Goal: Information Seeking & Learning: Learn about a topic

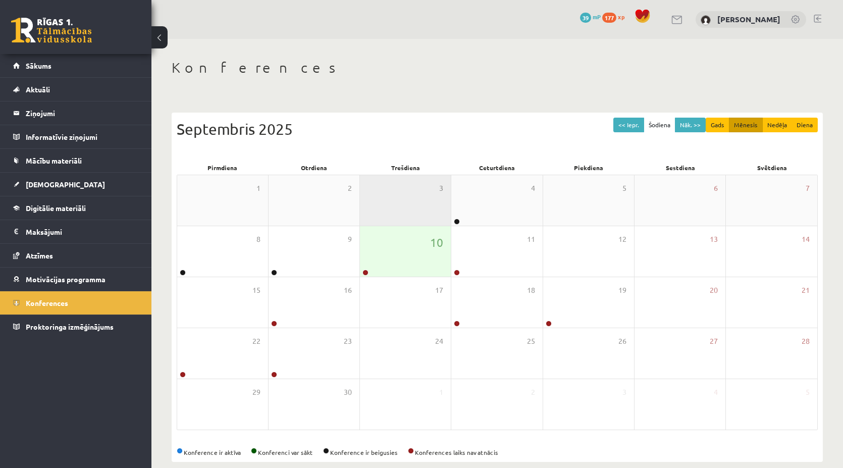
scroll to position [13, 0]
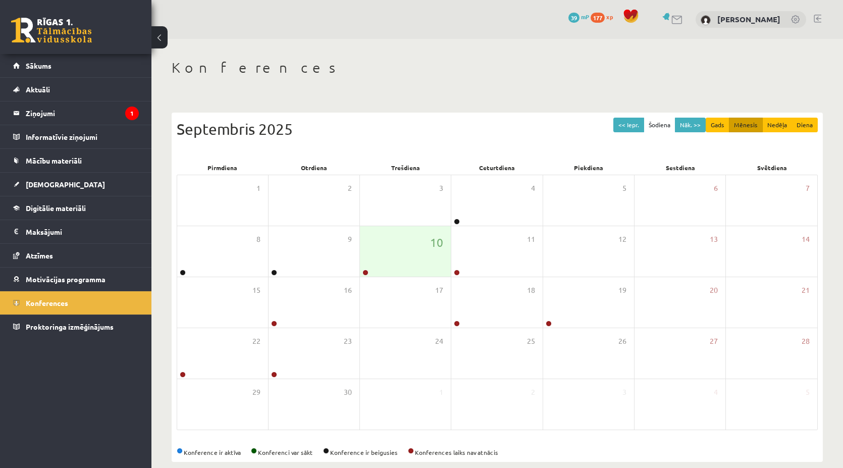
scroll to position [11, 0]
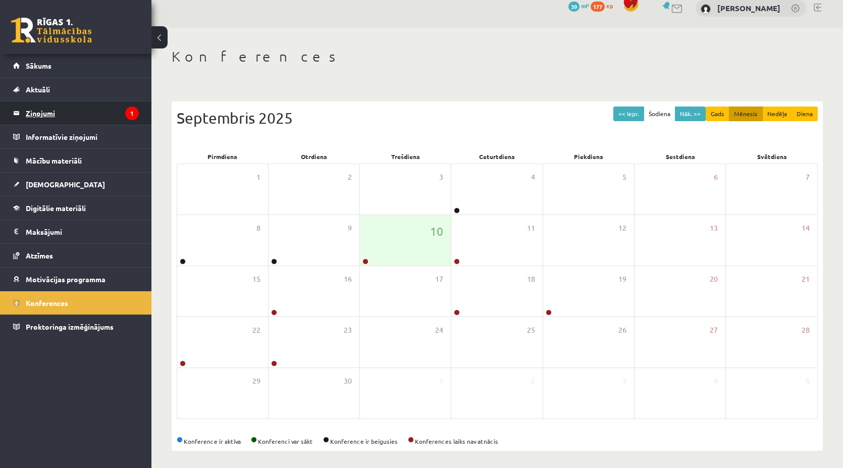
click at [74, 117] on legend "Ziņojumi 1" at bounding box center [82, 112] width 113 height 23
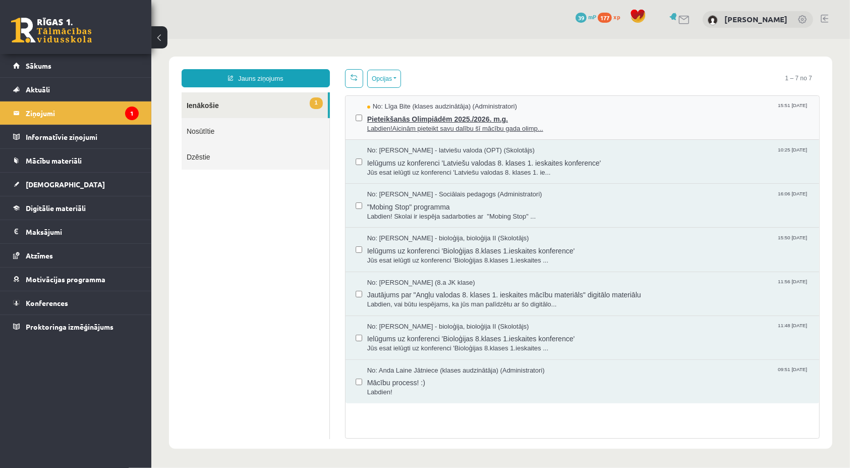
click at [437, 106] on span "No: Līga Bite (klases audzinātāja) (Administratori)" at bounding box center [442, 106] width 150 height 10
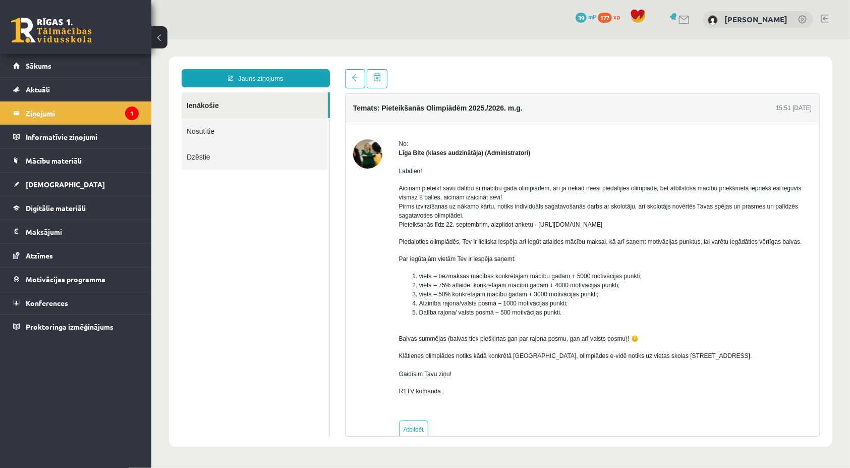
click at [42, 118] on legend "Ziņojumi 1" at bounding box center [82, 112] width 113 height 23
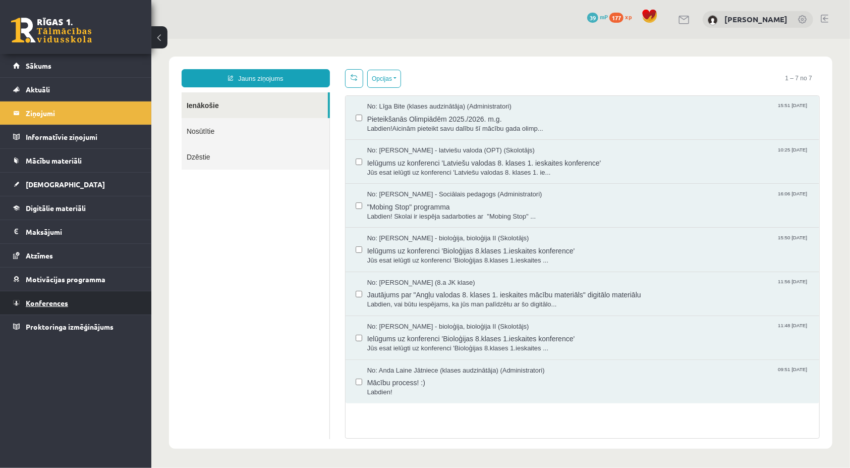
click at [45, 305] on link "Konferences" at bounding box center [76, 302] width 126 height 23
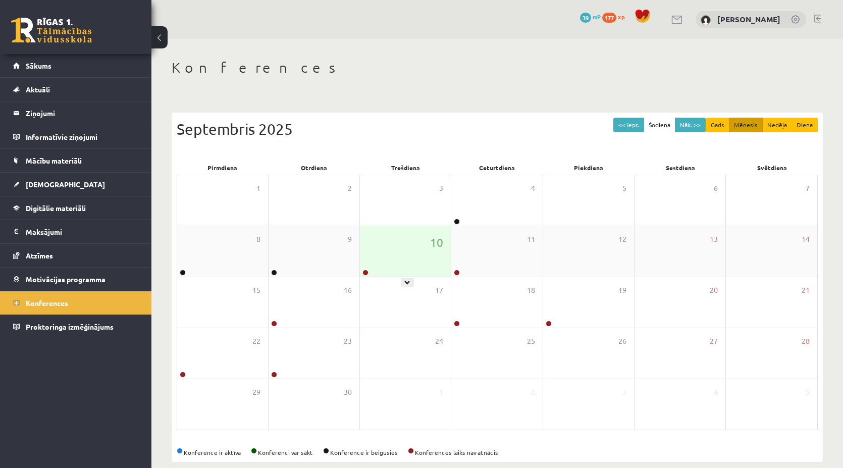
click at [404, 259] on div "10" at bounding box center [405, 251] width 91 height 50
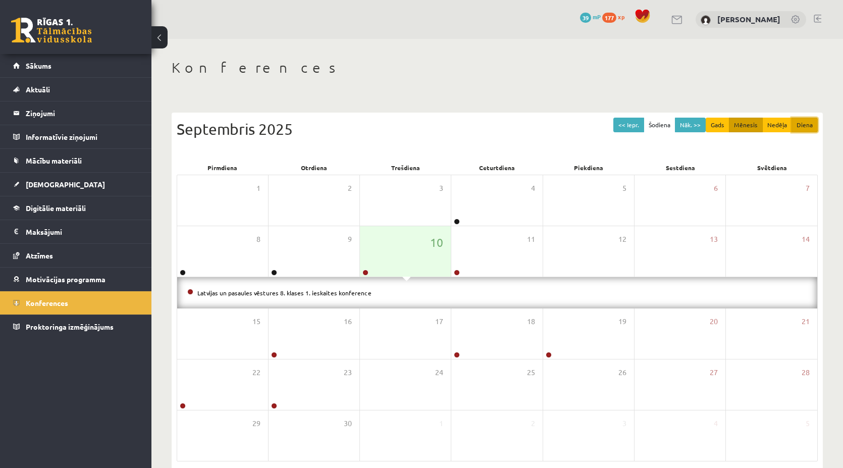
click at [798, 120] on button "Diena" at bounding box center [804, 125] width 26 height 15
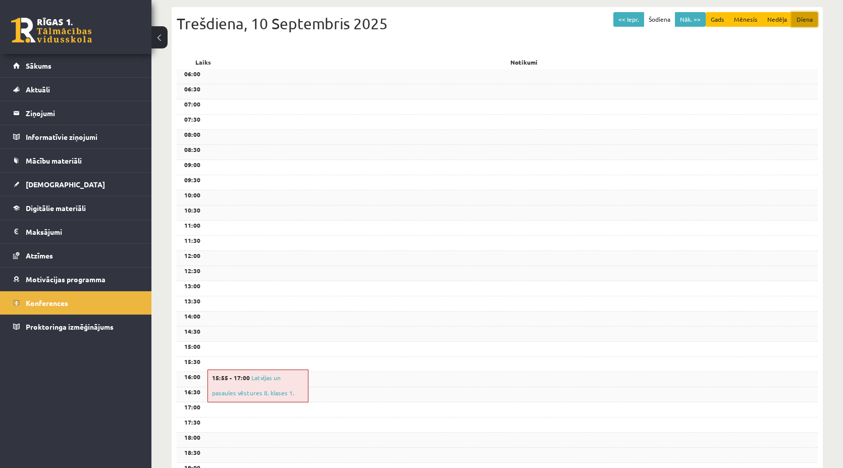
scroll to position [107, 0]
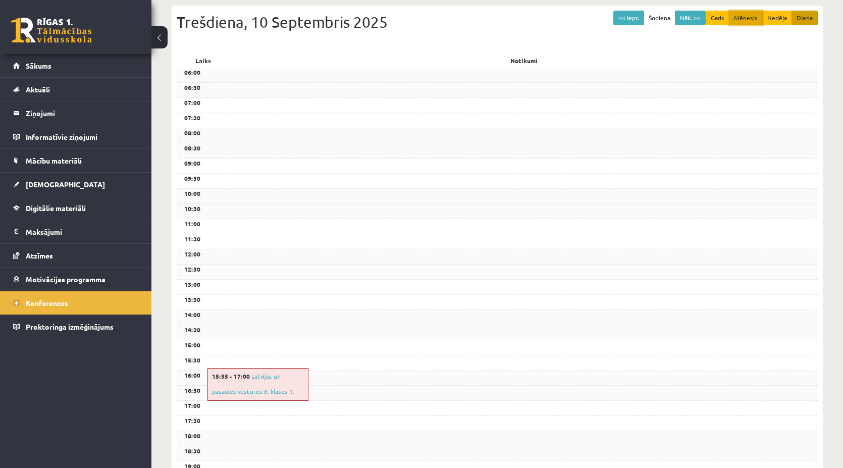
click at [749, 19] on button "Mēnesis" at bounding box center [746, 18] width 34 height 15
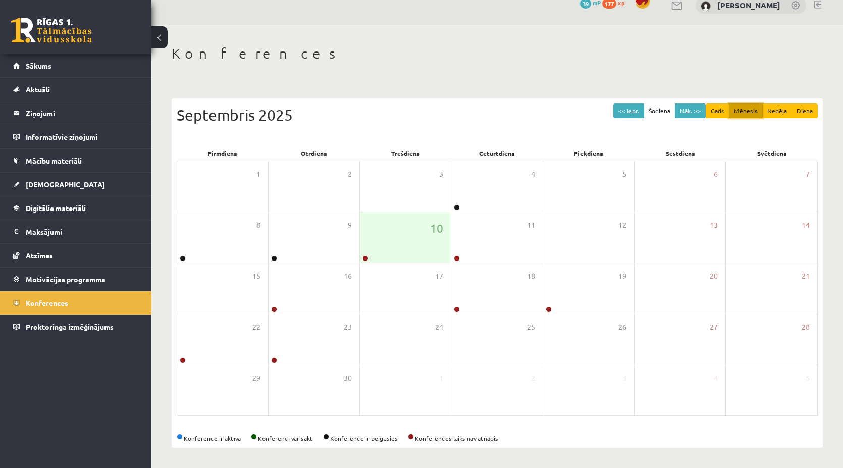
scroll to position [13, 0]
click at [401, 244] on div "10" at bounding box center [405, 238] width 91 height 50
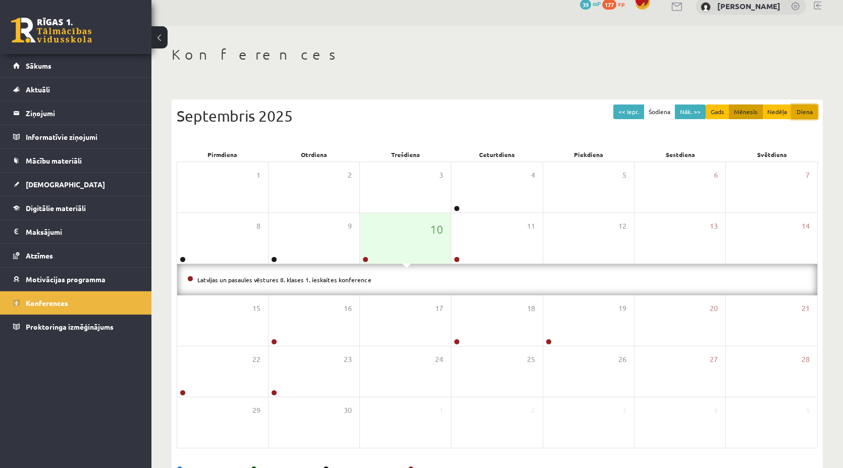
click at [800, 115] on button "Diena" at bounding box center [804, 111] width 26 height 15
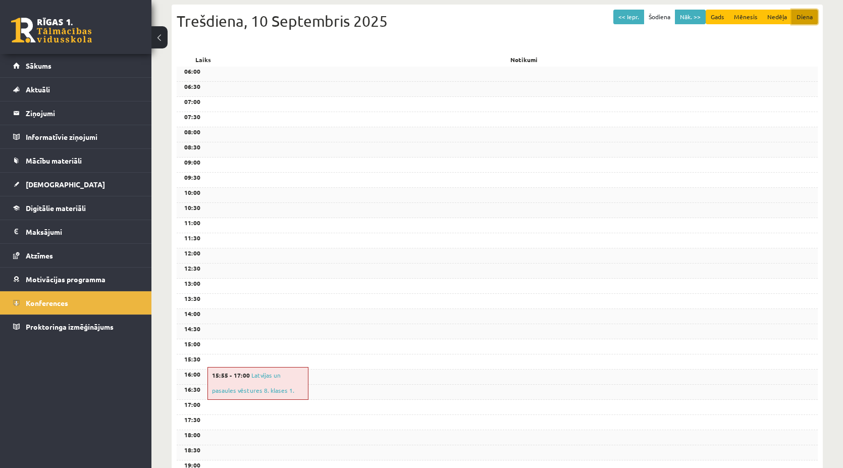
scroll to position [112, 0]
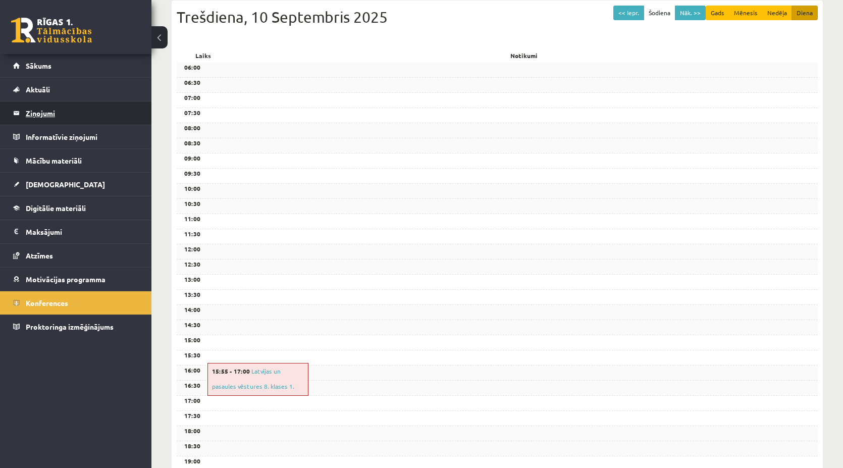
click at [108, 118] on legend "Ziņojumi 0" at bounding box center [82, 112] width 113 height 23
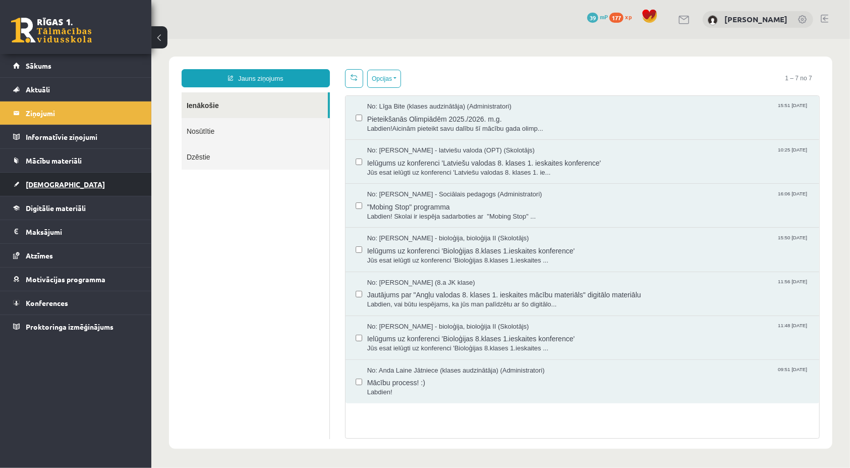
click at [92, 187] on link "[DEMOGRAPHIC_DATA]" at bounding box center [76, 184] width 126 height 23
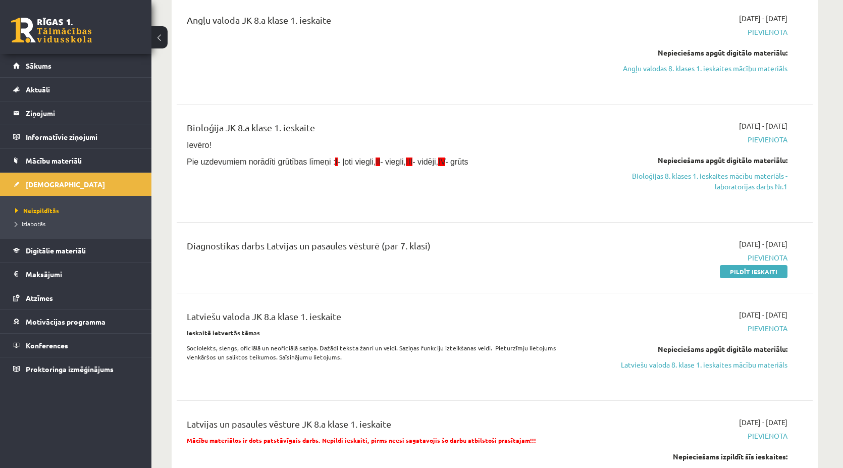
scroll to position [202, 0]
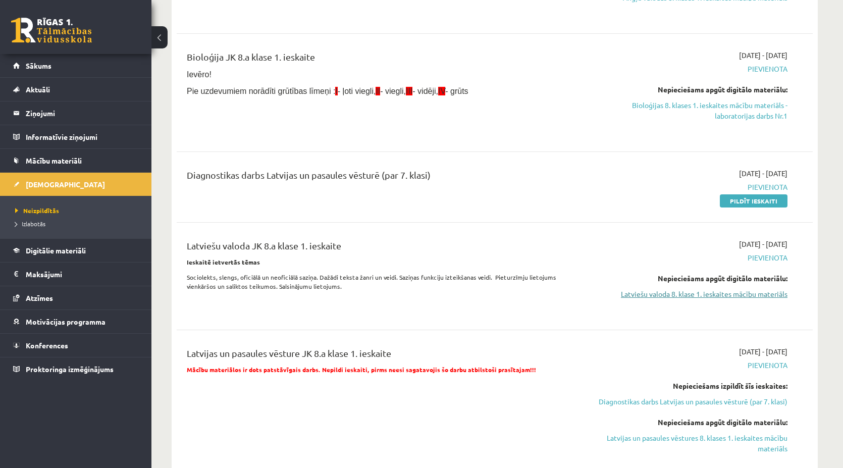
click at [693, 295] on link "Latviešu valoda 8. klase 1. ieskaites mācību materiāls" at bounding box center [692, 294] width 190 height 11
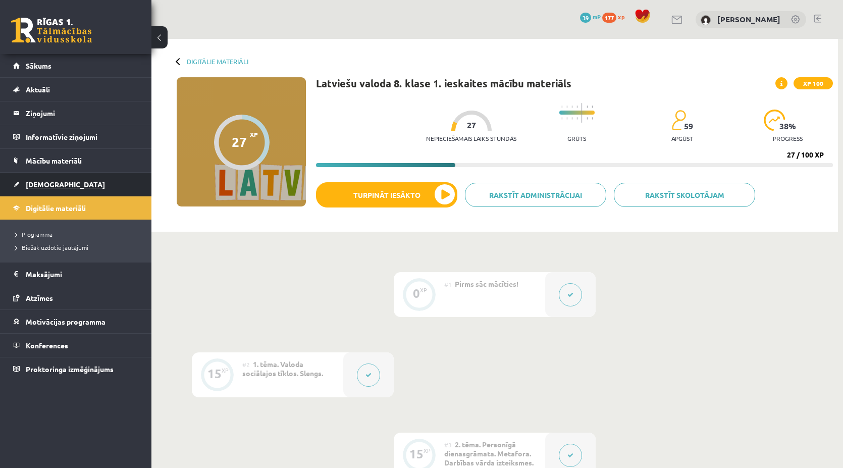
click at [110, 190] on link "[DEMOGRAPHIC_DATA]" at bounding box center [76, 184] width 126 height 23
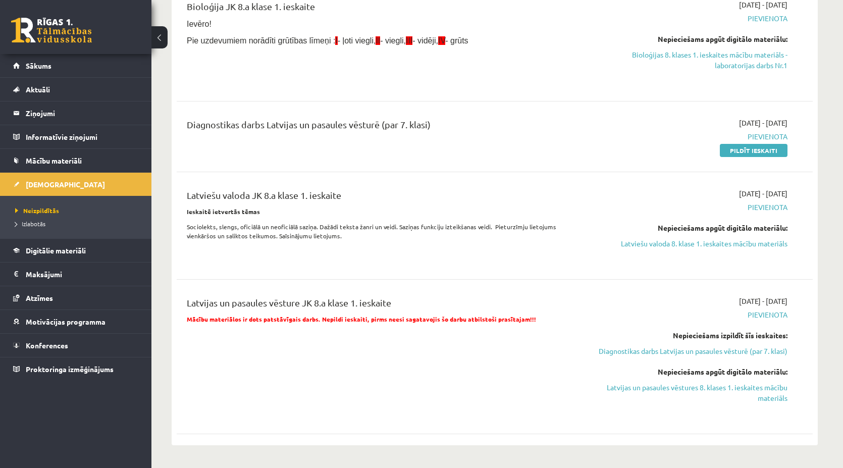
scroll to position [303, 0]
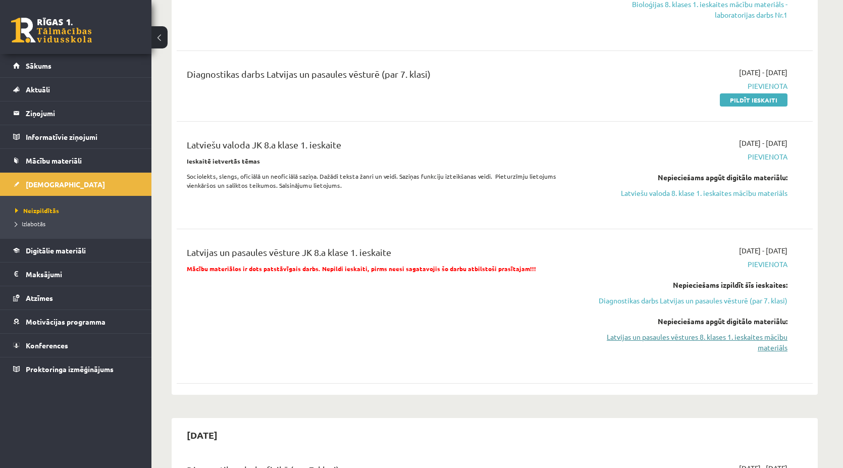
click at [738, 351] on link "Latvijas un pasaules vēstures 8. klases 1. ieskaites mācību materiāls" at bounding box center [692, 341] width 190 height 21
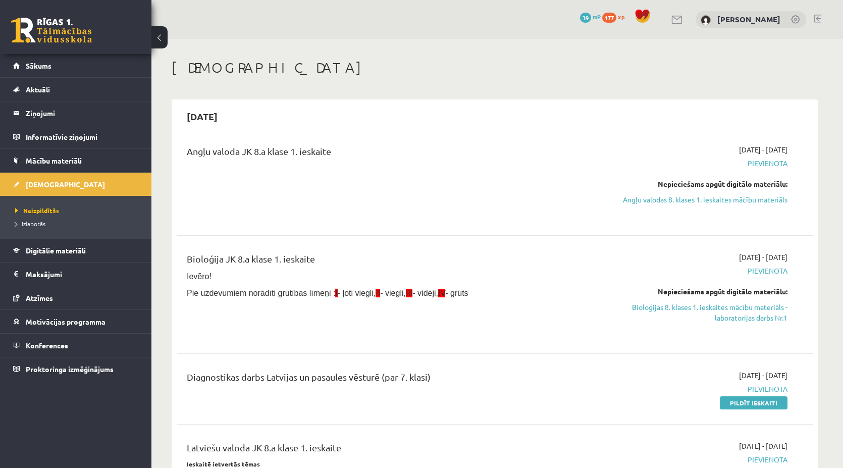
scroll to position [303, 0]
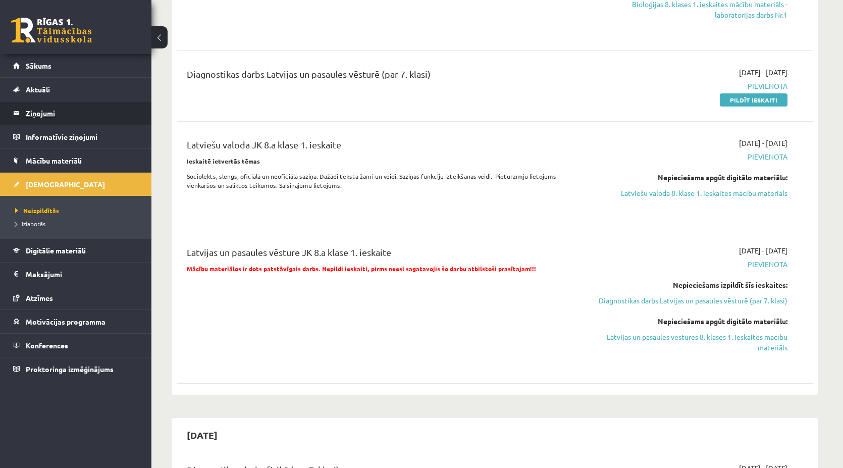
click at [79, 121] on legend "Ziņojumi 0" at bounding box center [82, 112] width 113 height 23
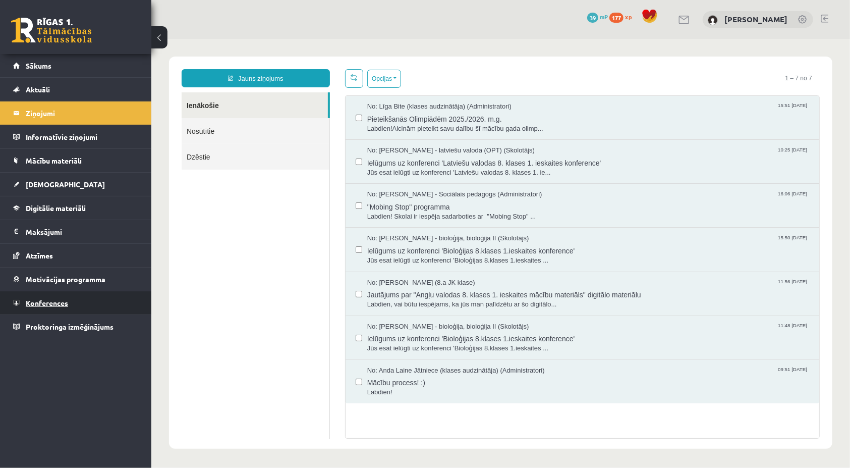
click at [54, 299] on span "Konferences" at bounding box center [47, 302] width 42 height 9
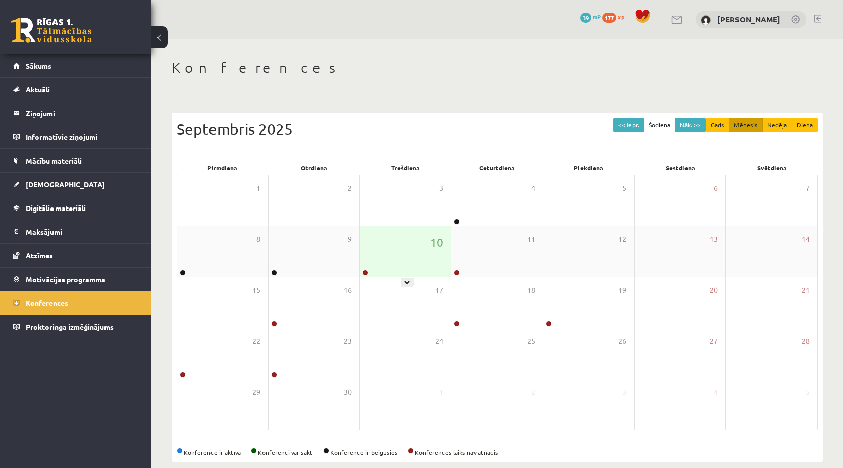
click at [384, 234] on div "10" at bounding box center [405, 251] width 91 height 50
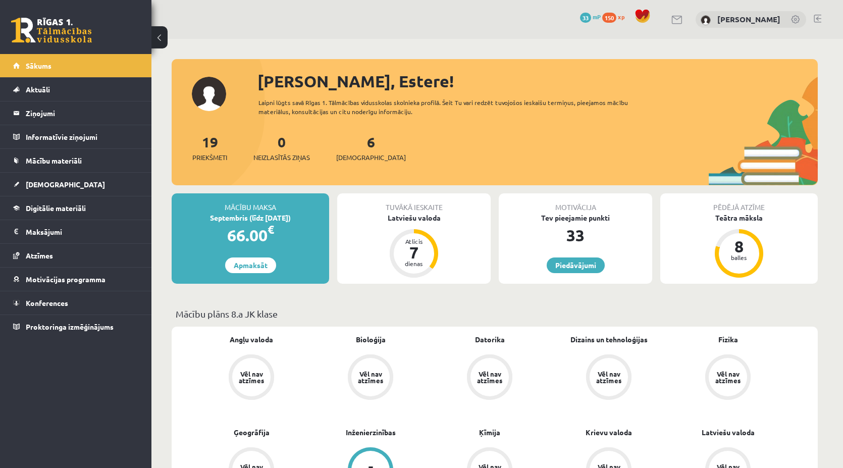
scroll to position [303, 0]
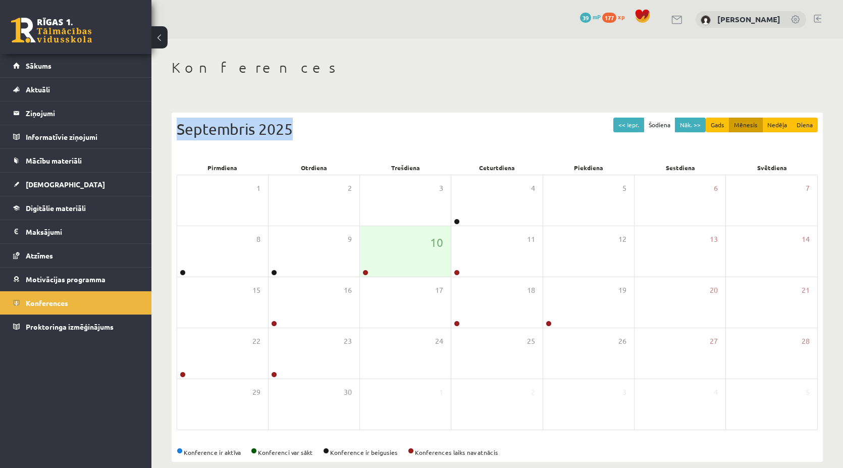
drag, startPoint x: 291, startPoint y: 125, endPoint x: 171, endPoint y: 135, distance: 120.5
click at [171, 135] on div "Konferences << Iepr. Šodiena Nāk. >> Gads Mēnesis Nedēļa Diena [DATE] Pirmdiena…" at bounding box center [496, 260] width 691 height 443
drag, startPoint x: 171, startPoint y: 135, endPoint x: 291, endPoint y: 143, distance: 120.3
click at [291, 143] on div "<< Iepr. Šodiena Nāk. >> Gads Mēnesis Nedēļa Diena Septembris 2025" at bounding box center [497, 139] width 641 height 43
click at [288, 152] on div "<< Iepr. Šodiena Nāk. >> Gads Mēnesis Nedēļa Diena Septembris 2025" at bounding box center [497, 139] width 641 height 43
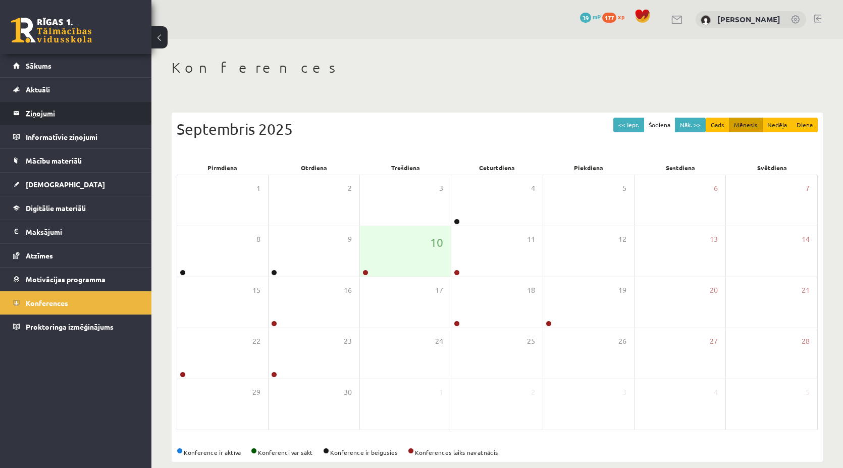
click at [40, 110] on legend "Ziņojumi 0" at bounding box center [82, 112] width 113 height 23
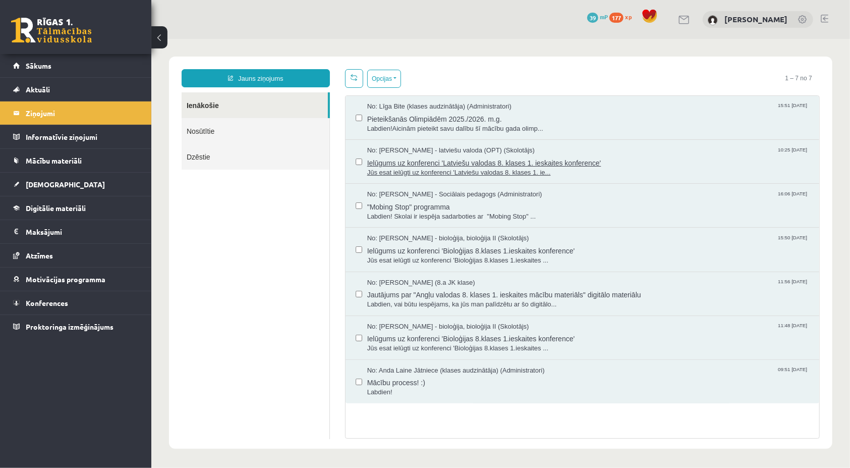
click at [423, 161] on span "Ielūgums uz konferenci 'Latviešu valodas 8. klases 1. ieskaites konference'" at bounding box center [588, 161] width 442 height 13
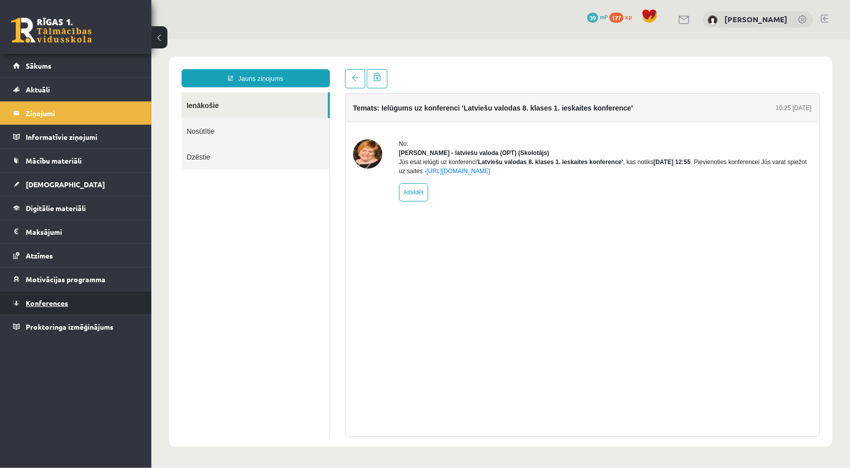
click at [51, 294] on link "Konferences" at bounding box center [76, 302] width 126 height 23
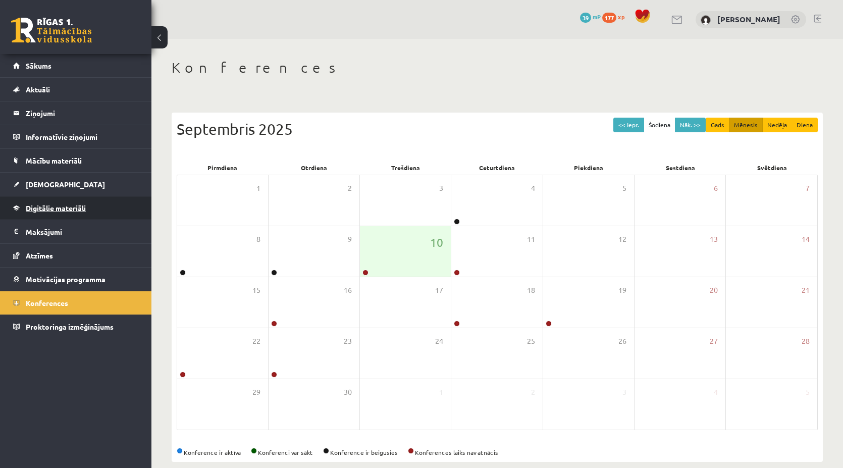
click at [27, 205] on span "Digitālie materiāli" at bounding box center [56, 207] width 60 height 9
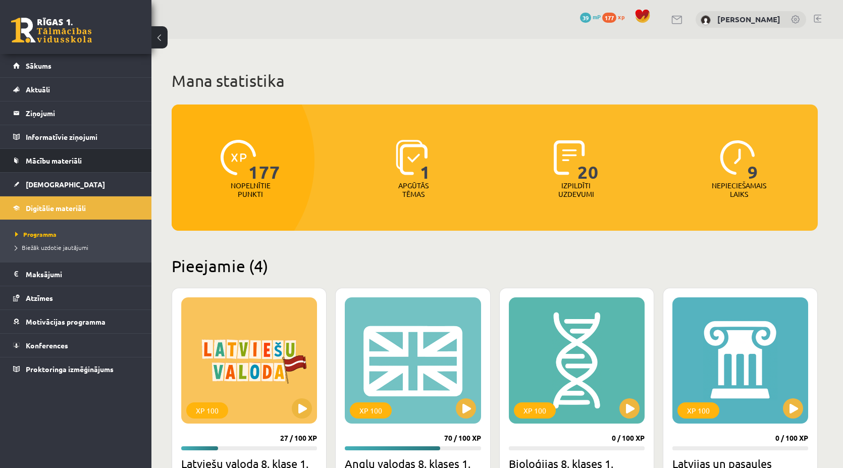
click at [9, 164] on li "Mācību materiāli Mācību materiāli Pieslēgties Uzdevumiem Literatūras saraksts D…" at bounding box center [75, 160] width 151 height 24
click at [22, 165] on link "Mācību materiāli" at bounding box center [76, 160] width 126 height 23
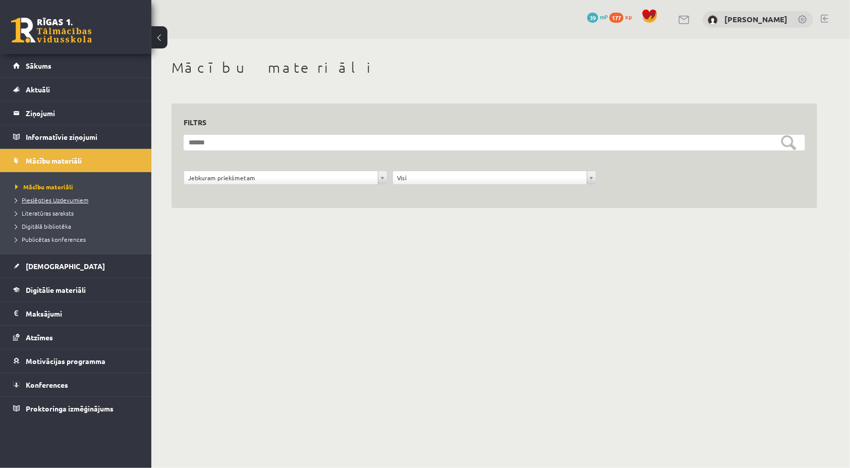
click at [28, 198] on span "Pieslēgties Uzdevumiem" at bounding box center [51, 200] width 73 height 8
click at [64, 380] on span "Konferences" at bounding box center [47, 384] width 42 height 9
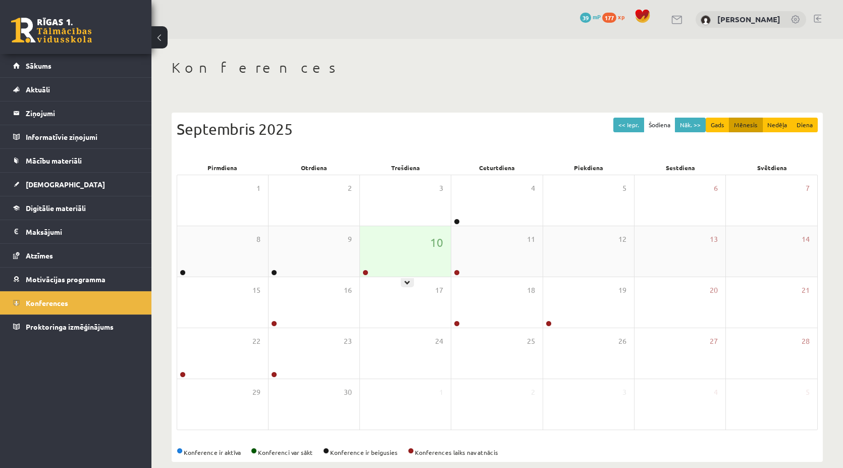
click at [383, 260] on div "10" at bounding box center [405, 251] width 91 height 50
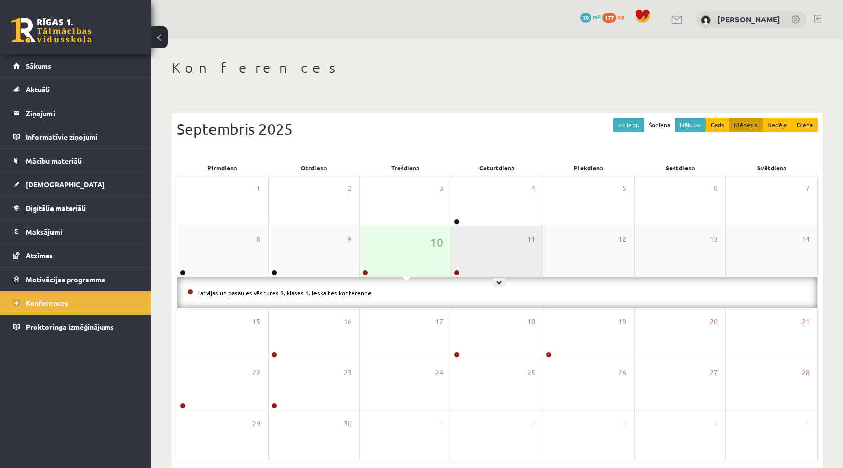
click at [517, 252] on div "11" at bounding box center [496, 251] width 91 height 50
click at [419, 255] on div "10" at bounding box center [405, 251] width 91 height 50
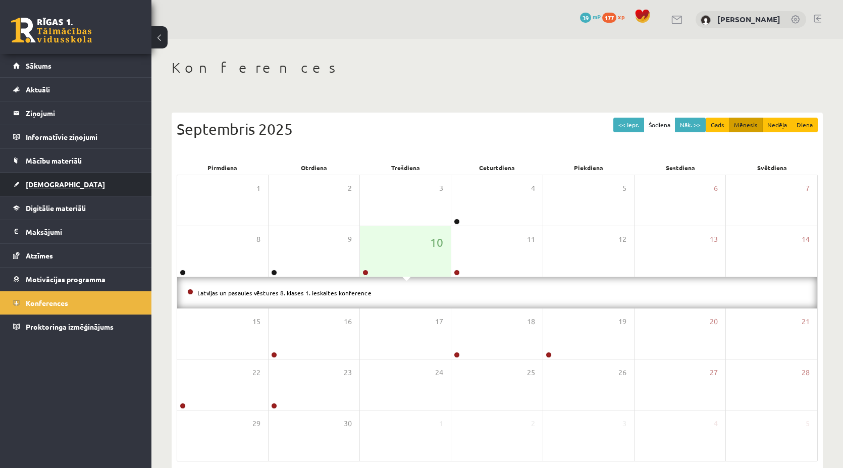
click at [42, 190] on link "[DEMOGRAPHIC_DATA]" at bounding box center [76, 184] width 126 height 23
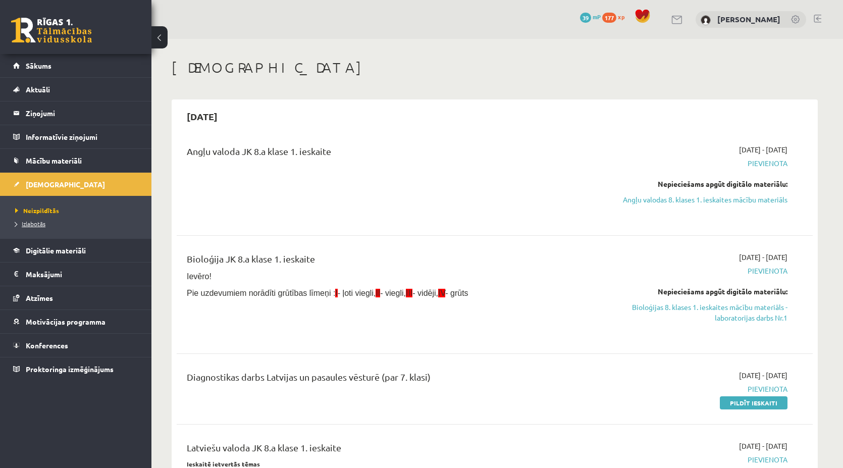
click at [31, 225] on span "Izlabotās" at bounding box center [30, 223] width 30 height 8
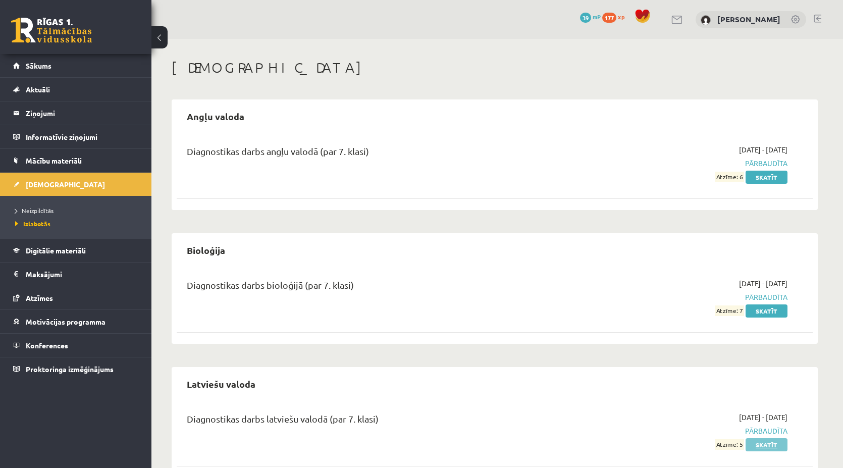
click at [763, 443] on link "Skatīt" at bounding box center [766, 444] width 42 height 13
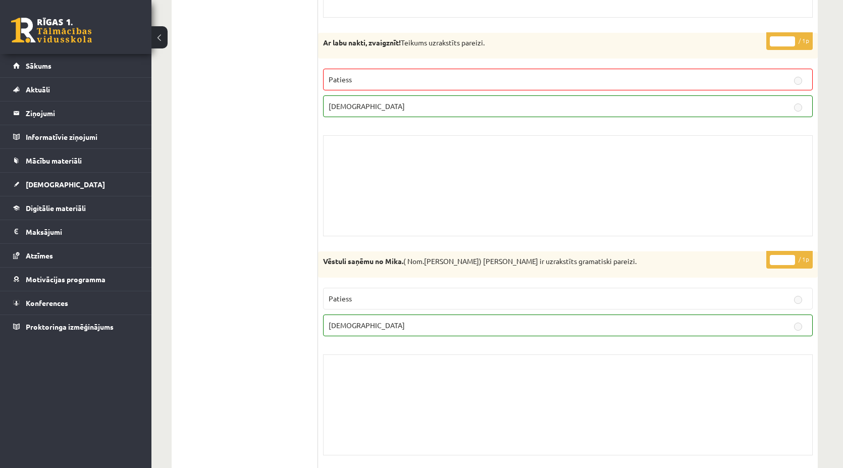
scroll to position [3212, 0]
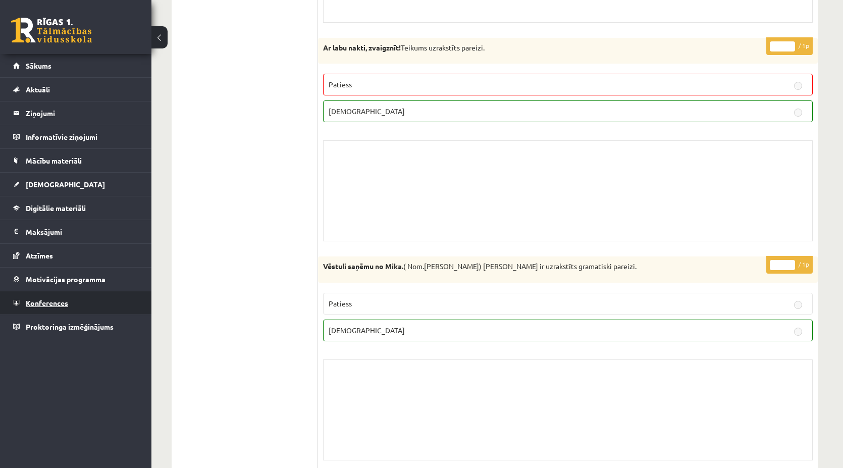
click at [41, 298] on span "Konferences" at bounding box center [47, 302] width 42 height 9
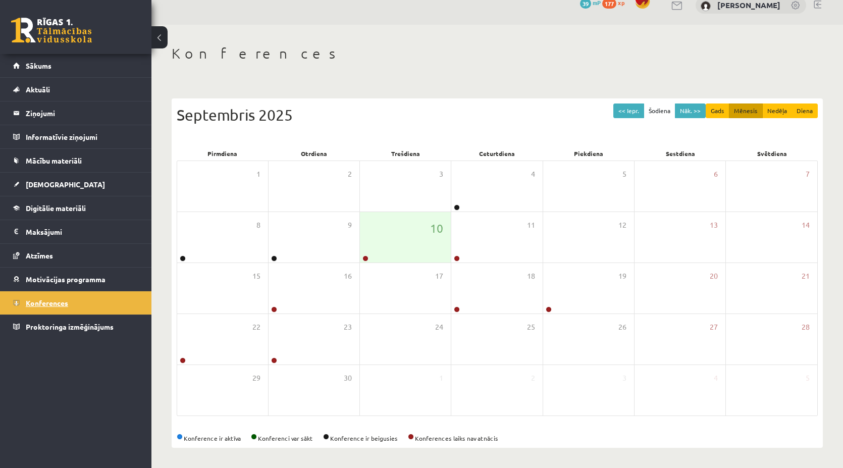
scroll to position [13, 0]
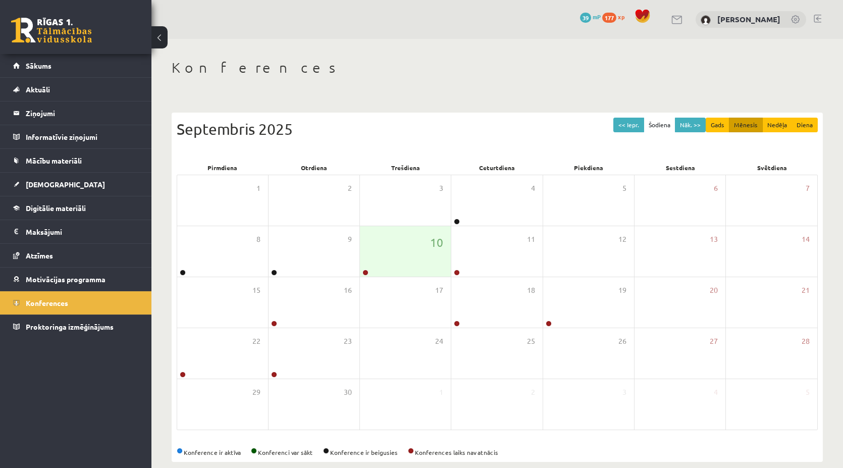
scroll to position [11, 0]
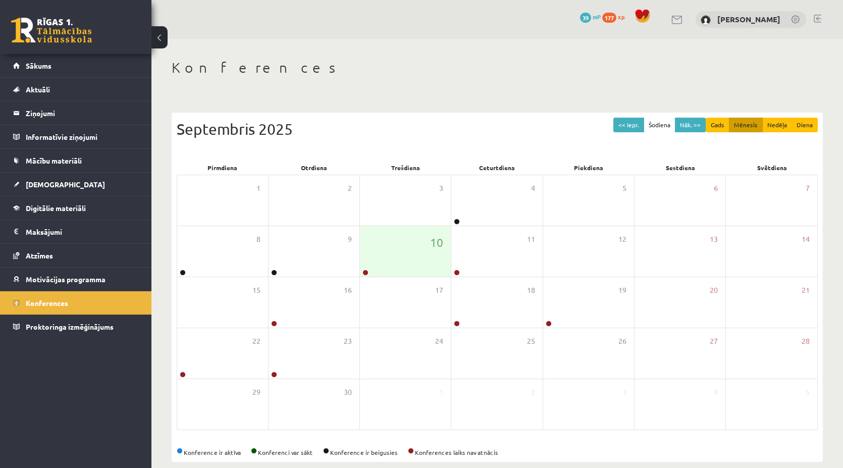
scroll to position [12, 0]
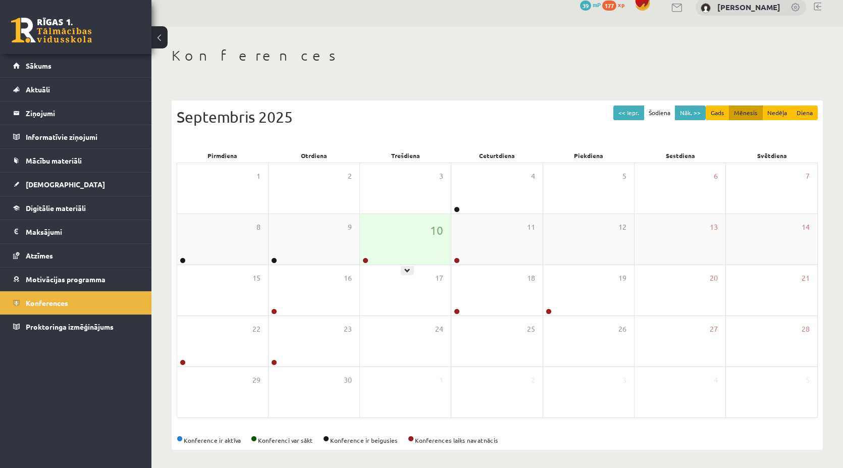
click at [365, 242] on div "10" at bounding box center [405, 239] width 91 height 50
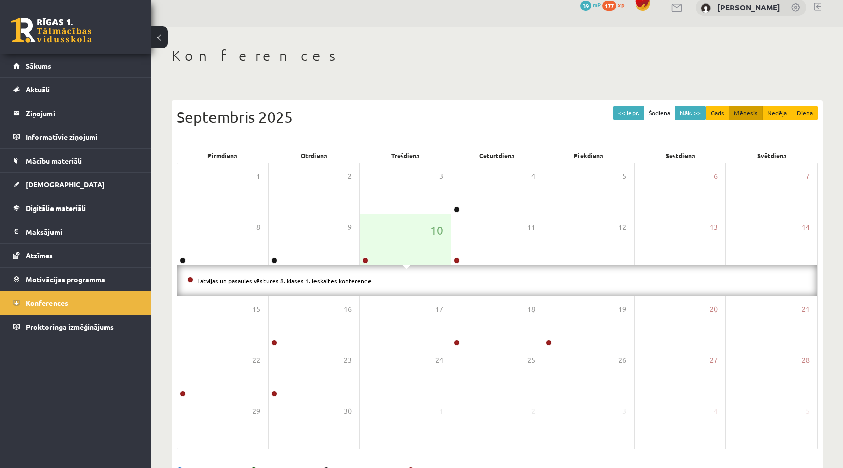
click at [318, 279] on link "Latvijas un pasaules vēstures 8. klases 1. ieskaites konference" at bounding box center [284, 280] width 174 height 8
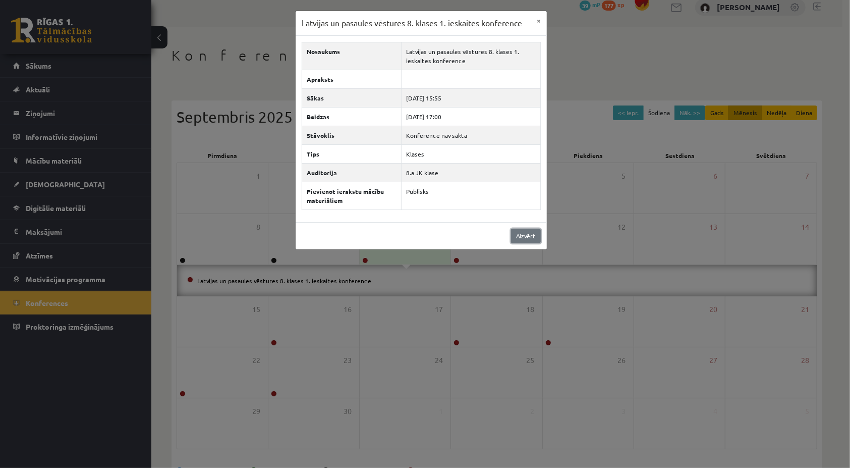
click at [519, 231] on link "Aizvērt" at bounding box center [526, 236] width 30 height 15
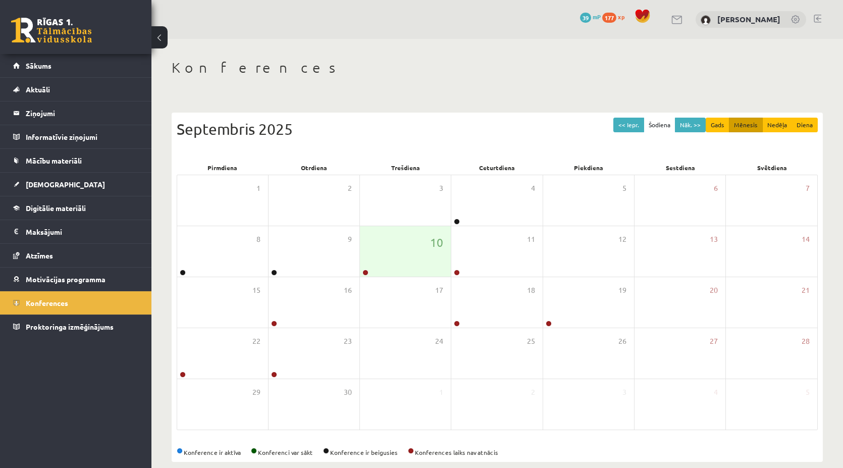
scroll to position [12, 0]
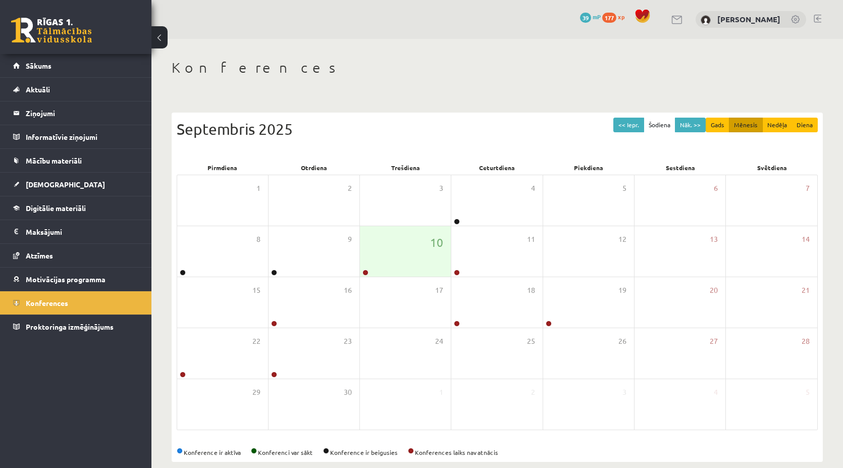
scroll to position [12, 0]
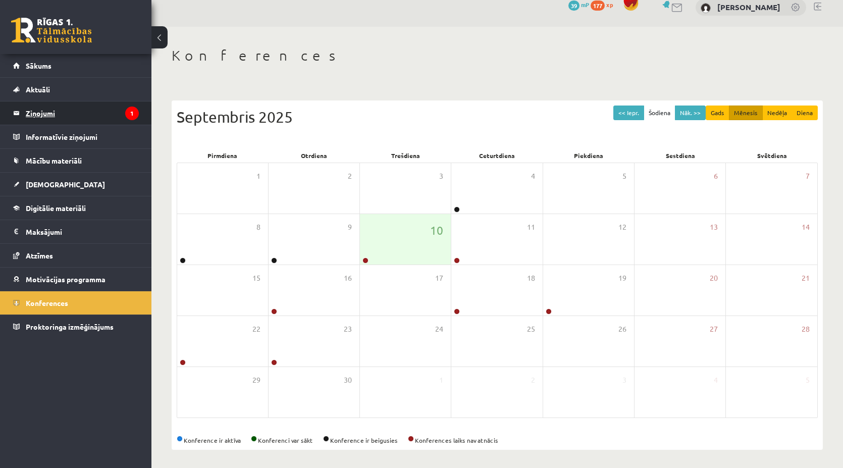
click at [36, 113] on legend "Ziņojumi 1" at bounding box center [82, 112] width 113 height 23
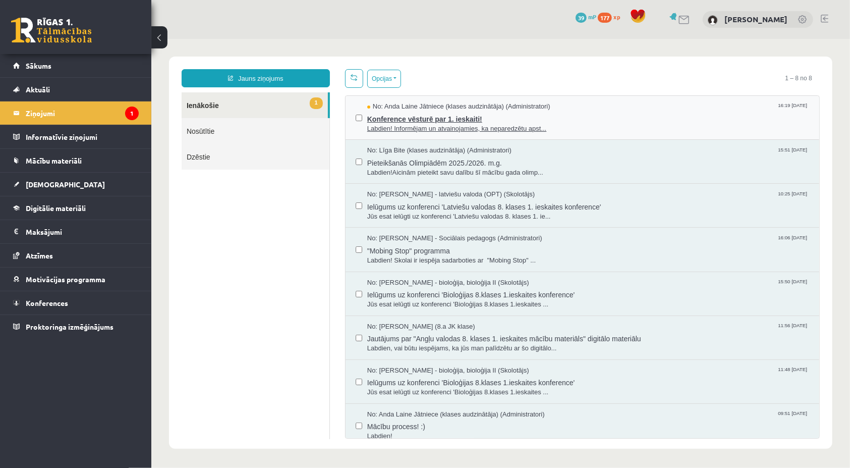
click at [399, 124] on span "Labdien! Informējam un atvainojamies, ka neparedzētu apst..." at bounding box center [588, 129] width 442 height 10
